Goal: Browse casually: Explore the website without a specific task or goal

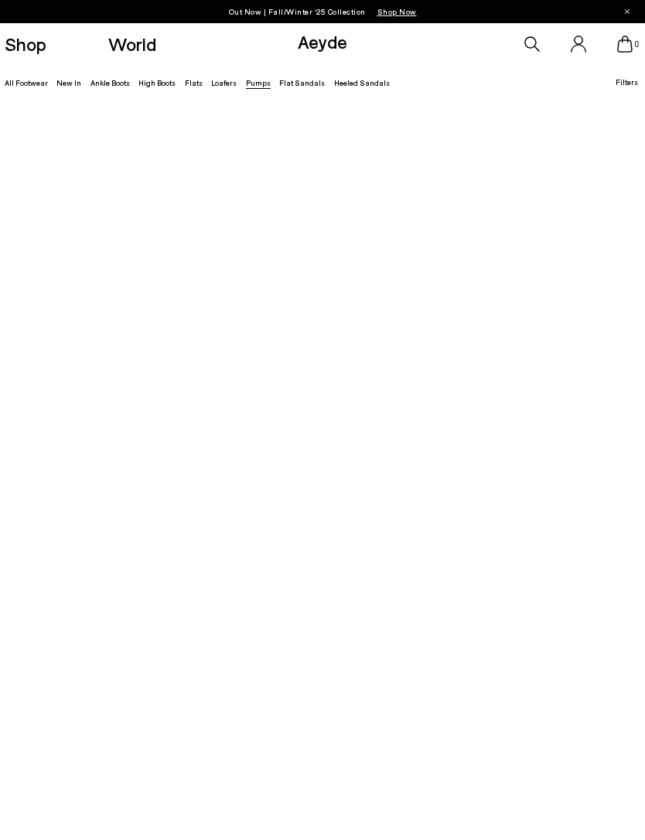
click at [17, 81] on link "All Footwear" at bounding box center [26, 82] width 43 height 9
